Goal: Find specific page/section: Find specific page/section

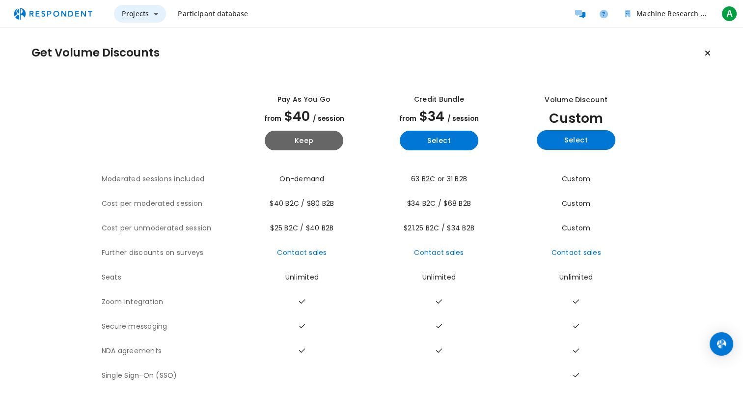
click at [151, 19] on button "Projects" at bounding box center [140, 14] width 52 height 18
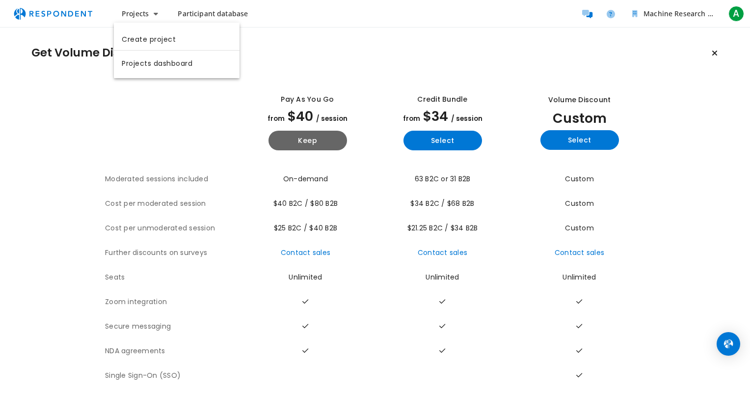
click at [155, 16] on md-backdrop at bounding box center [375, 197] width 750 height 395
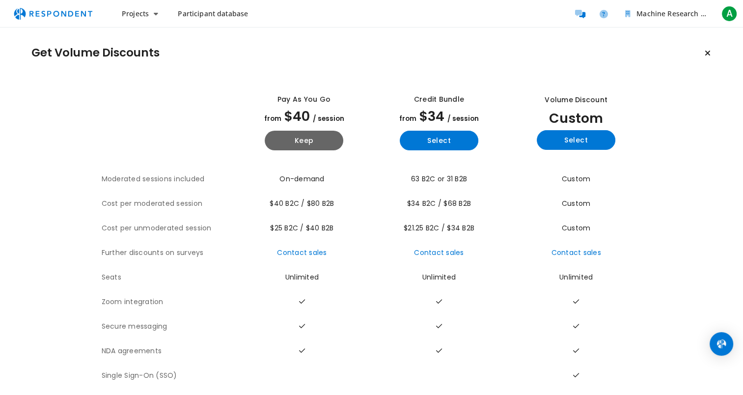
click at [199, 14] on span "Participant database" at bounding box center [213, 13] width 70 height 9
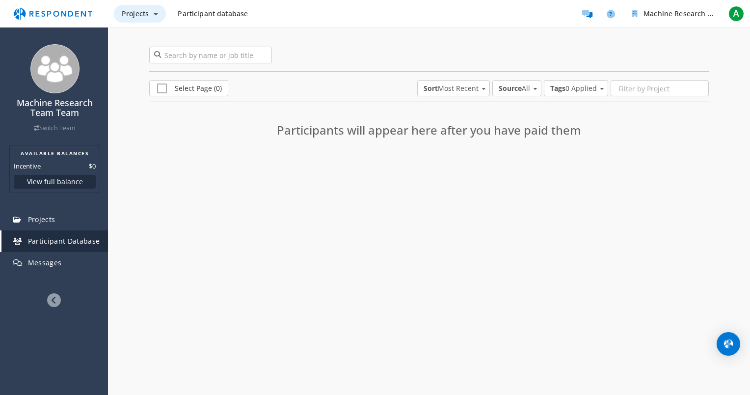
click at [148, 15] on button "Projects" at bounding box center [140, 14] width 52 height 18
click at [148, 15] on md-backdrop at bounding box center [375, 197] width 750 height 395
click at [226, 14] on span "Participant database" at bounding box center [213, 13] width 70 height 9
click at [138, 8] on button "Projects" at bounding box center [140, 14] width 52 height 18
click at [199, 145] on md-backdrop at bounding box center [375, 197] width 750 height 395
